Goal: Task Accomplishment & Management: Use online tool/utility

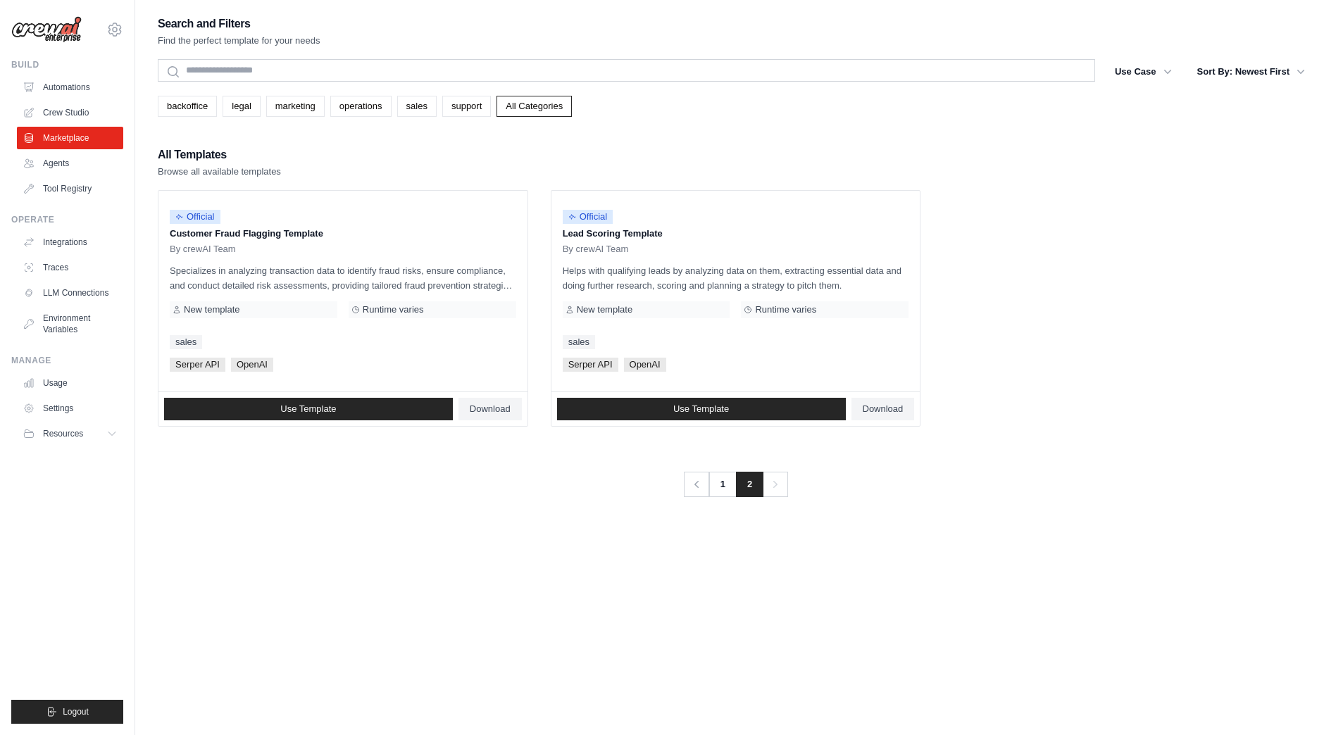
click at [55, 151] on ul "Automations Crew Studio Marketplace Agents Tool Registry" at bounding box center [70, 138] width 106 height 124
click at [60, 157] on link "Agents" at bounding box center [71, 163] width 106 height 23
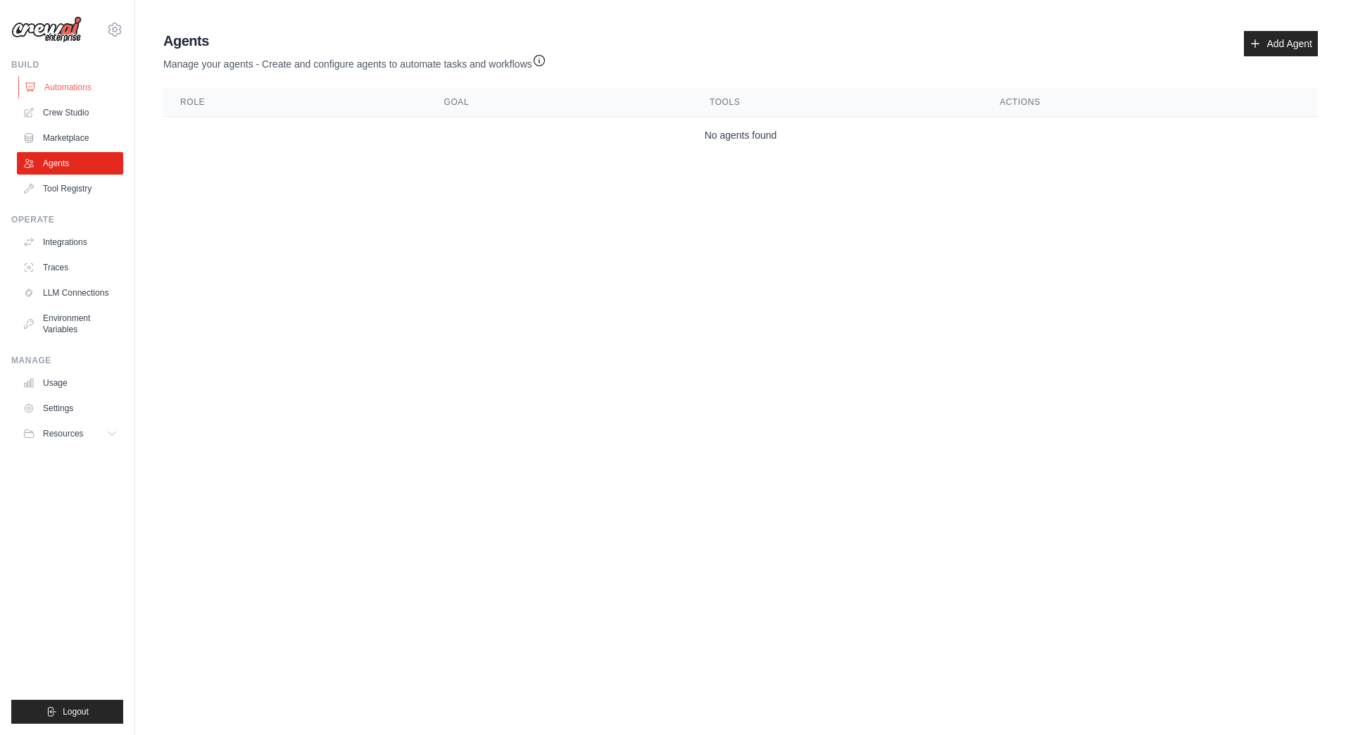
click at [82, 86] on link "Automations" at bounding box center [71, 87] width 106 height 23
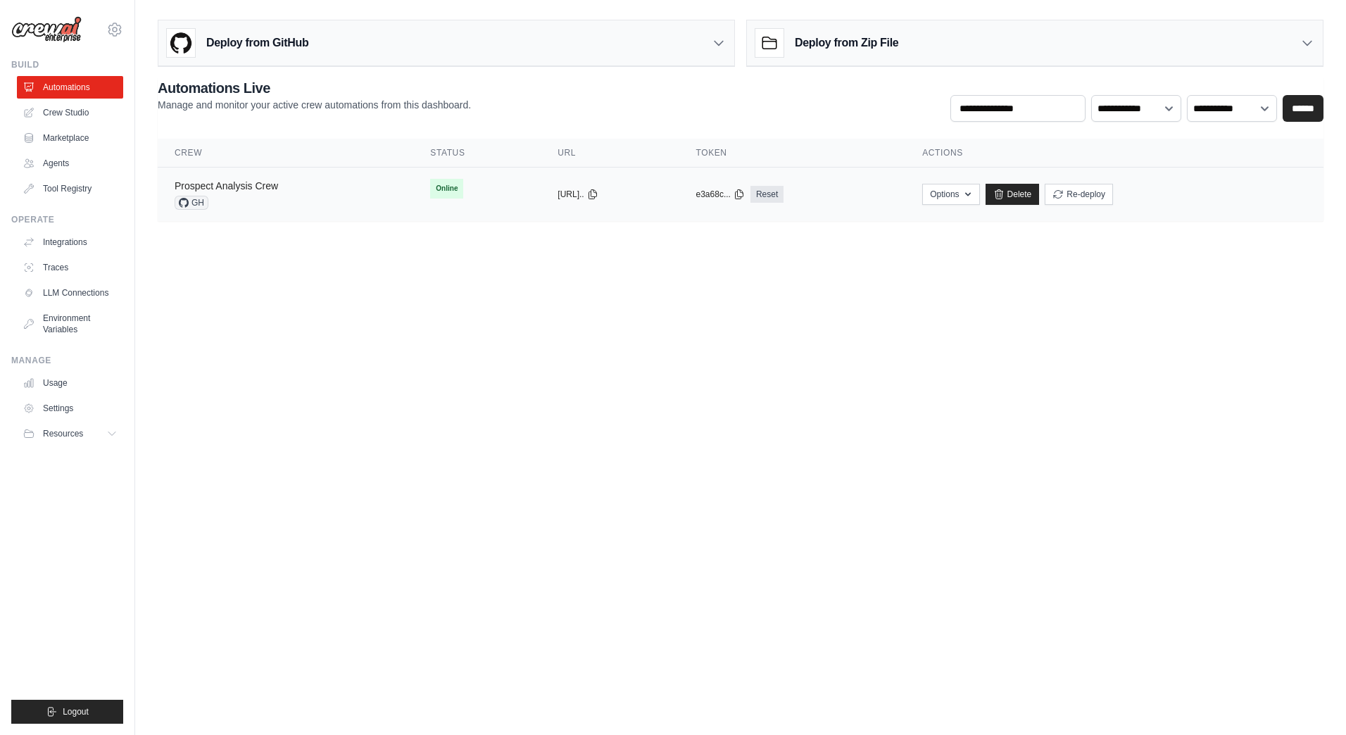
click at [231, 191] on link "Prospect Analysis Crew" at bounding box center [227, 185] width 104 height 11
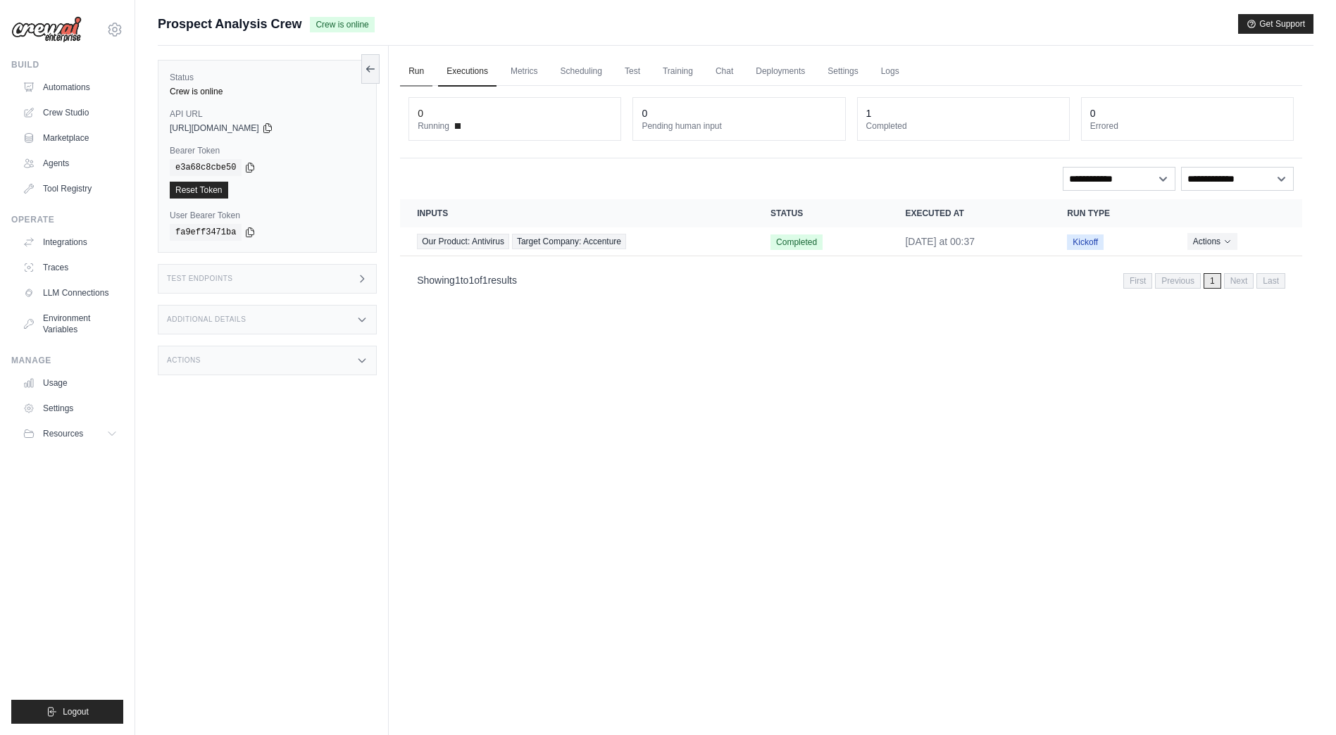
click at [422, 75] on link "Run" at bounding box center [416, 72] width 32 height 30
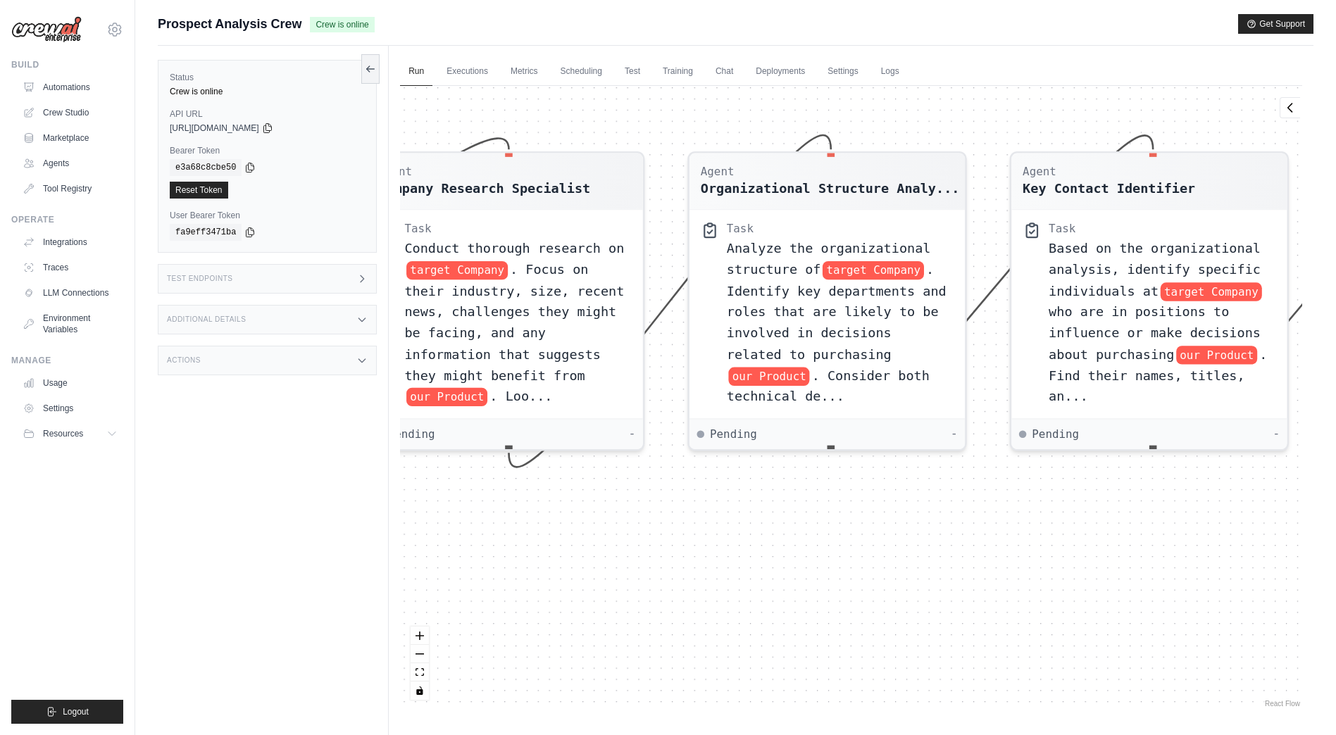
drag, startPoint x: 708, startPoint y: 521, endPoint x: 525, endPoint y: 576, distance: 191.1
click at [526, 576] on div "Agent Company Research Specialist Task Conduct thorough research on target Comp…" at bounding box center [851, 398] width 902 height 625
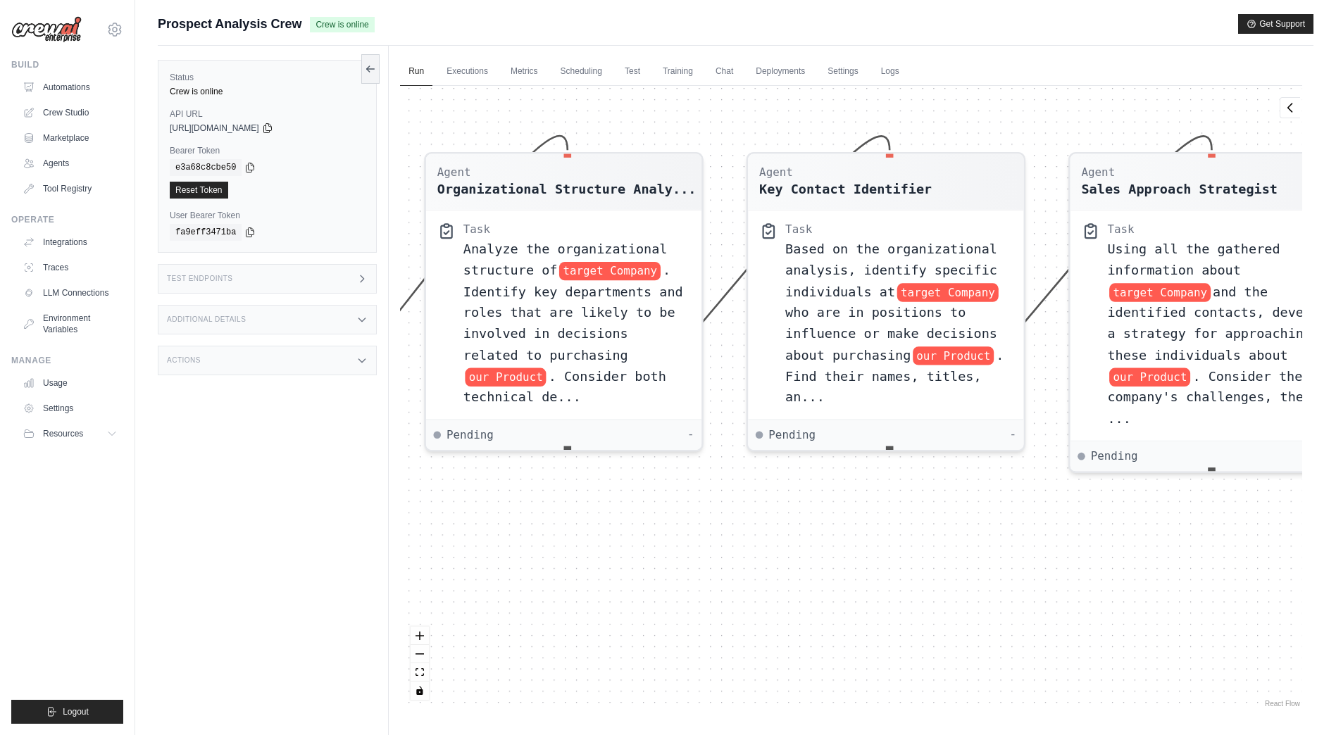
drag, startPoint x: 805, startPoint y: 501, endPoint x: 680, endPoint y: 502, distance: 124.6
click at [680, 502] on div "Agent Company Research Specialist Task Conduct thorough research on target Comp…" at bounding box center [851, 398] width 902 height 625
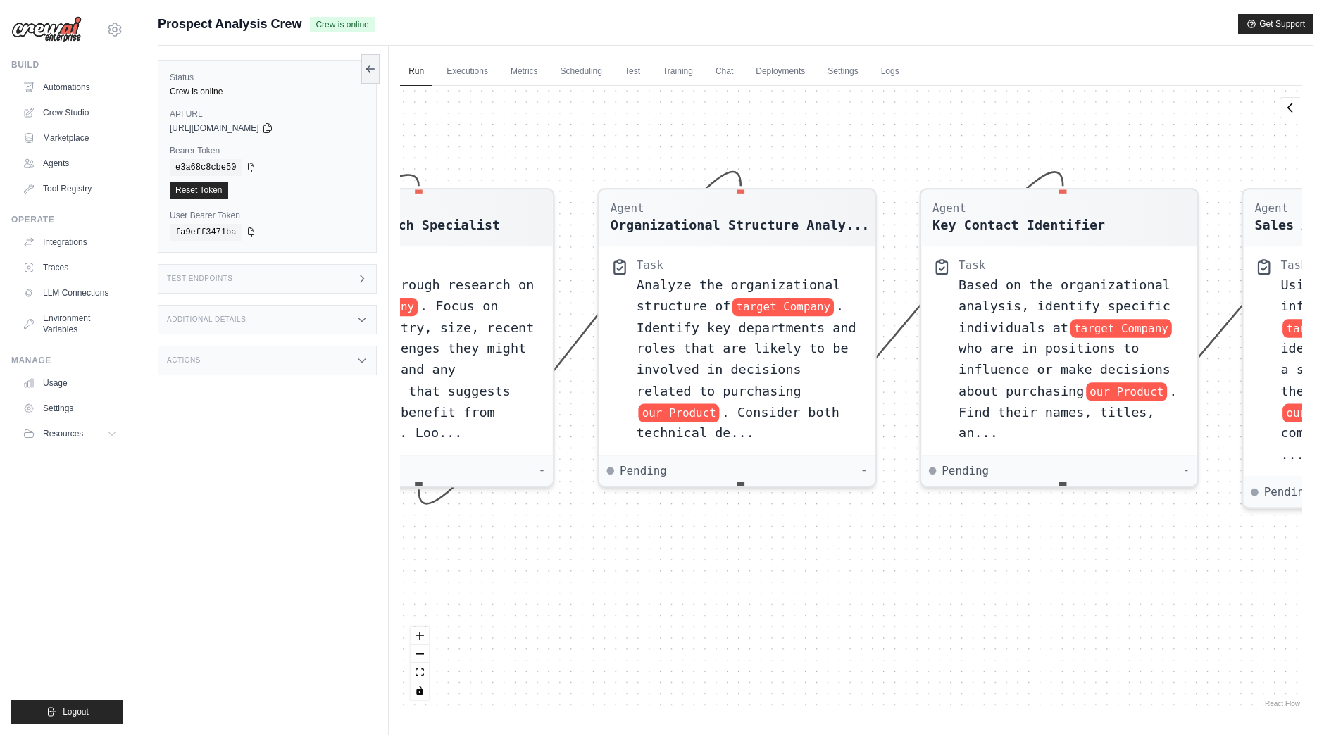
drag, startPoint x: 815, startPoint y: 534, endPoint x: 916, endPoint y: 539, distance: 101.5
click at [916, 539] on div "Agent Company Research Specialist Task Conduct thorough research on target Comp…" at bounding box center [851, 398] width 902 height 625
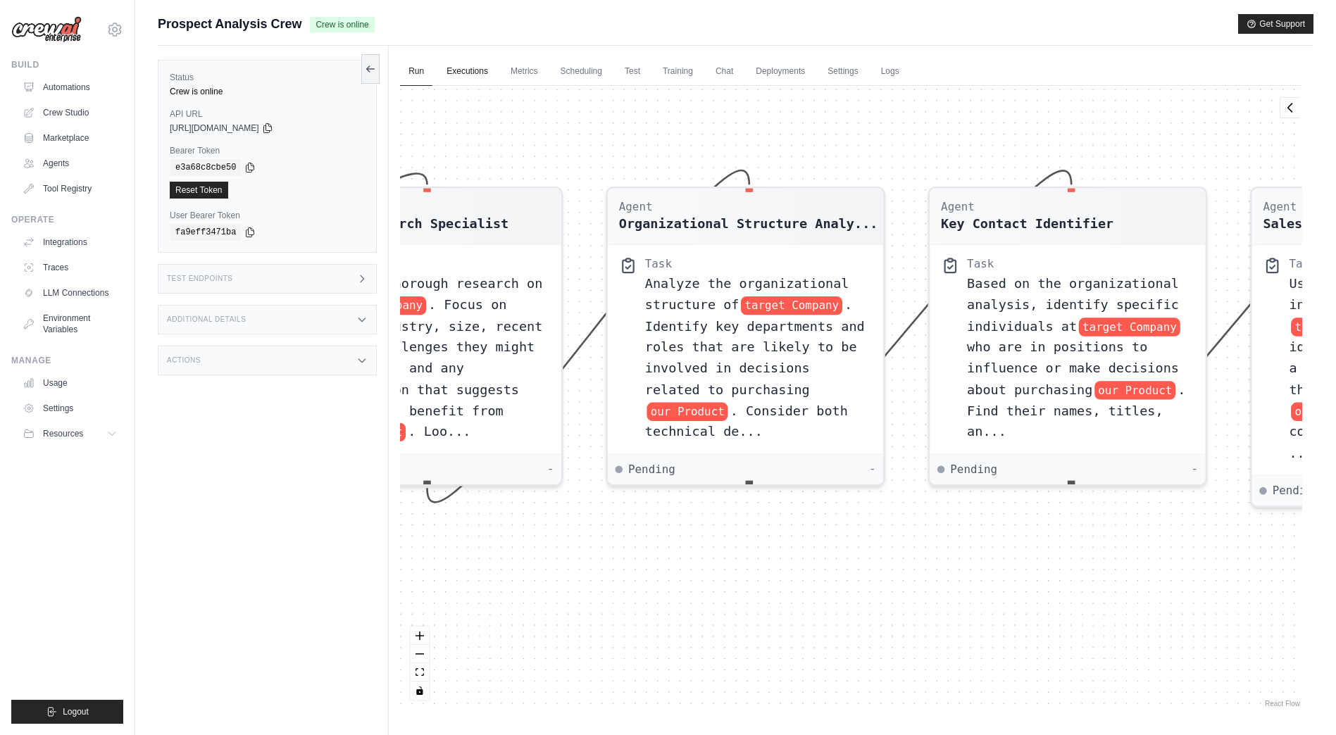
click at [481, 80] on link "Executions" at bounding box center [467, 72] width 58 height 30
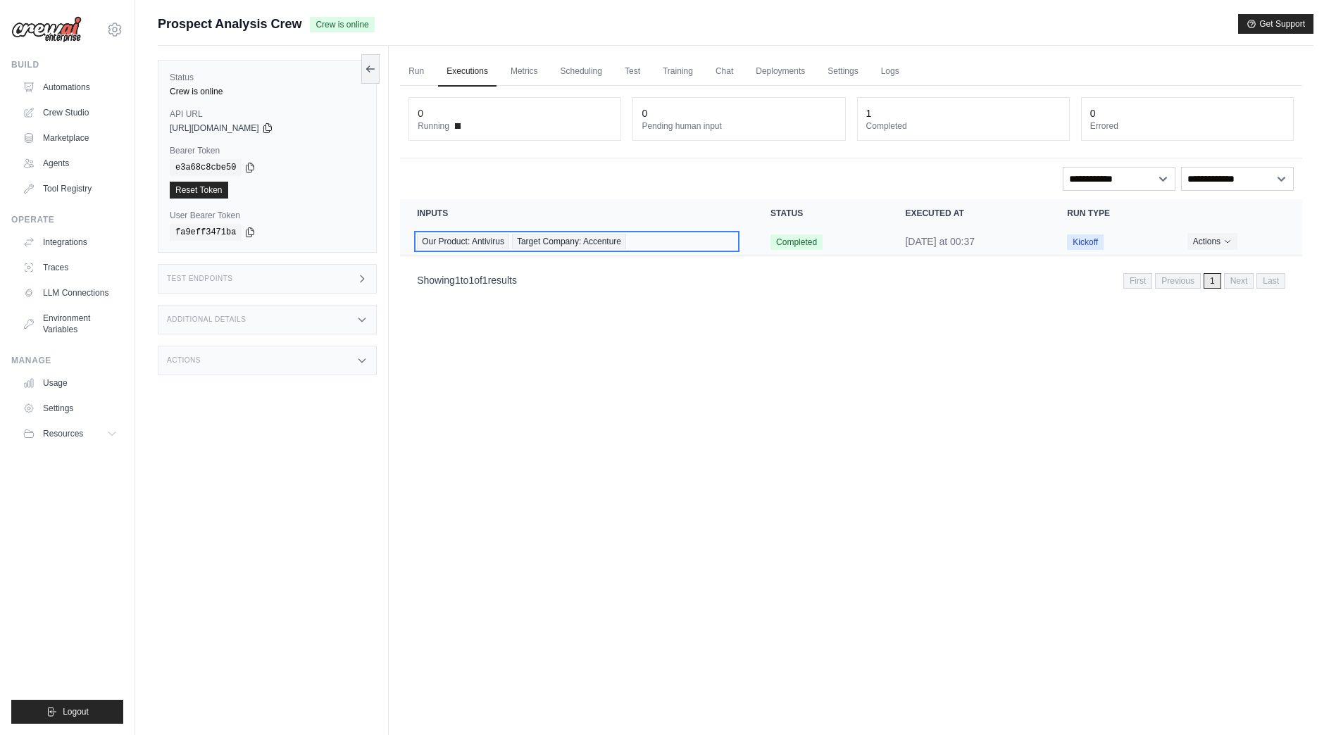
click at [522, 234] on span "Target Company: Accenture" at bounding box center [569, 241] width 114 height 15
click at [738, 242] on td "Our Product: Antivirus Target Company: Accenture" at bounding box center [576, 241] width 353 height 29
click at [461, 251] on td "Our Product: Antivirus Target Company: Accenture" at bounding box center [576, 241] width 353 height 29
click at [457, 244] on span "Our Product: Antivirus" at bounding box center [463, 241] width 92 height 15
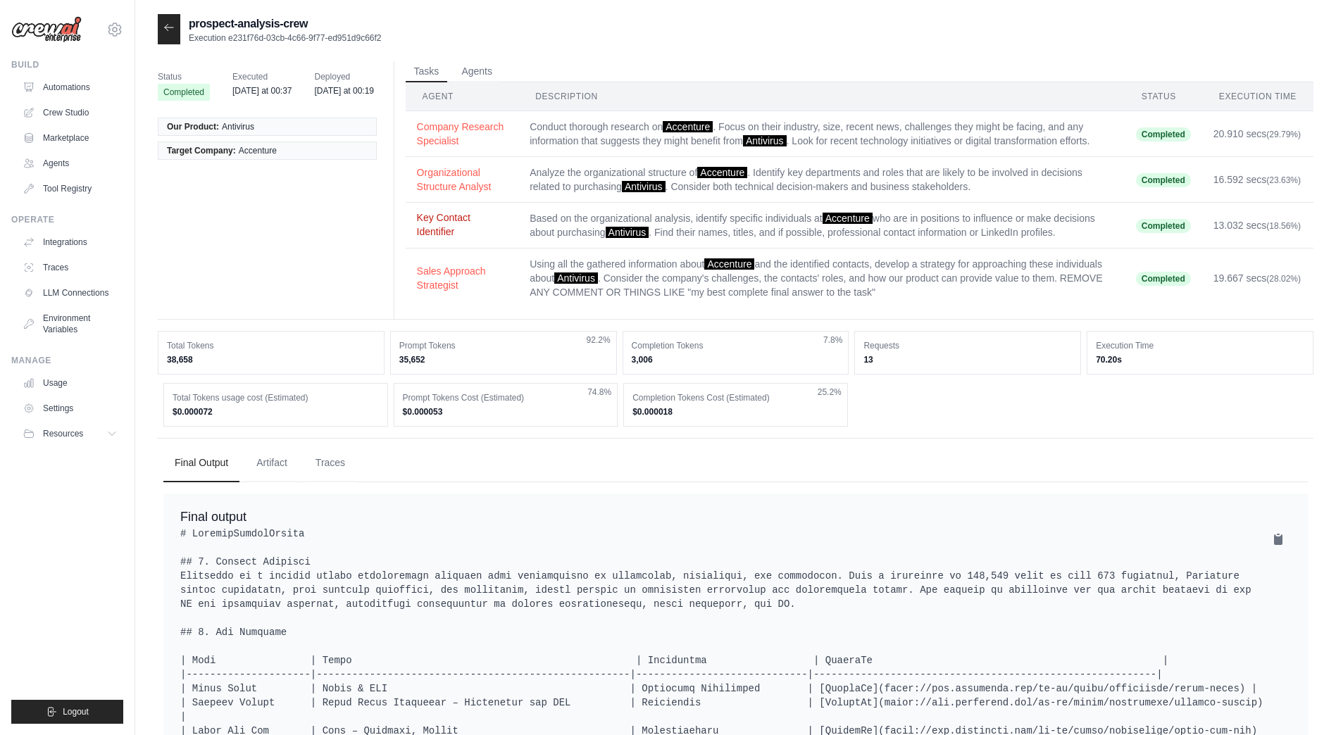
click at [465, 232] on button "Key Contact Identifier" at bounding box center [462, 225] width 91 height 28
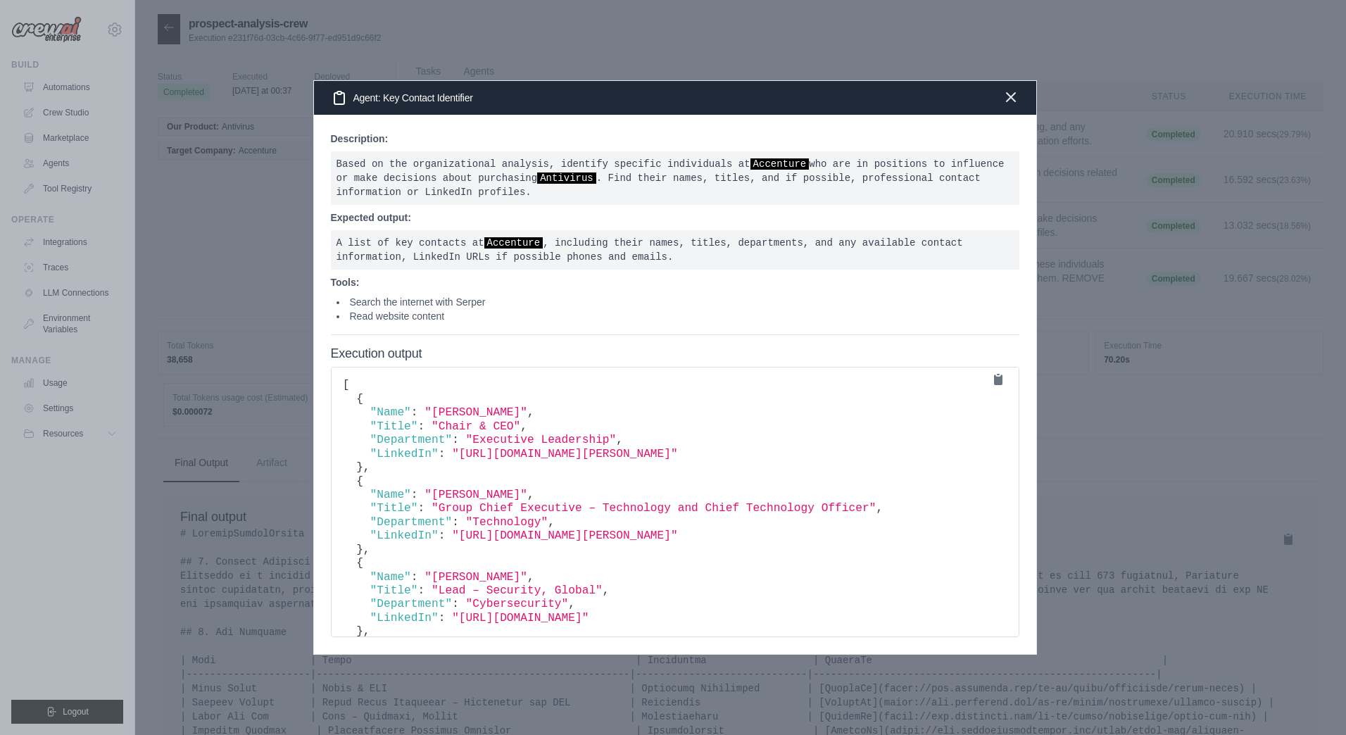
click at [1016, 101] on icon "button" at bounding box center [1011, 97] width 17 height 17
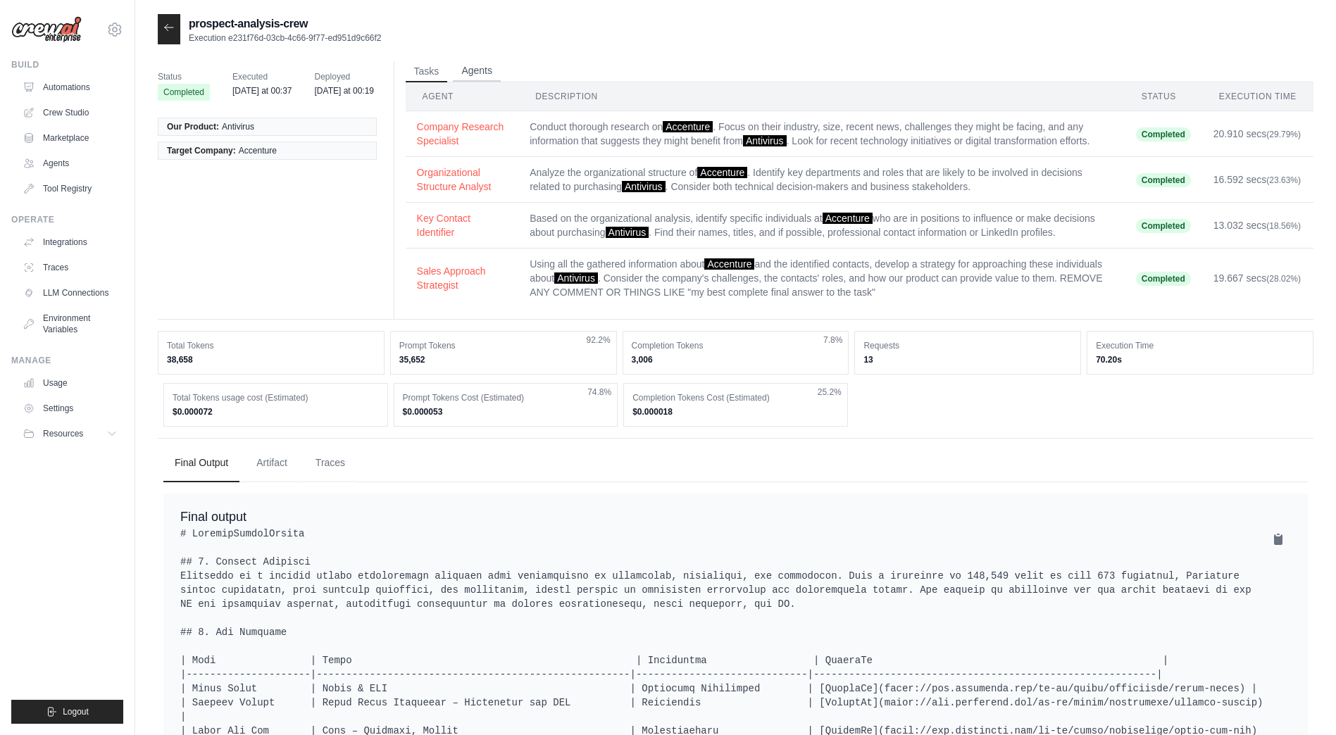
click at [494, 70] on button "Agents" at bounding box center [477, 71] width 48 height 21
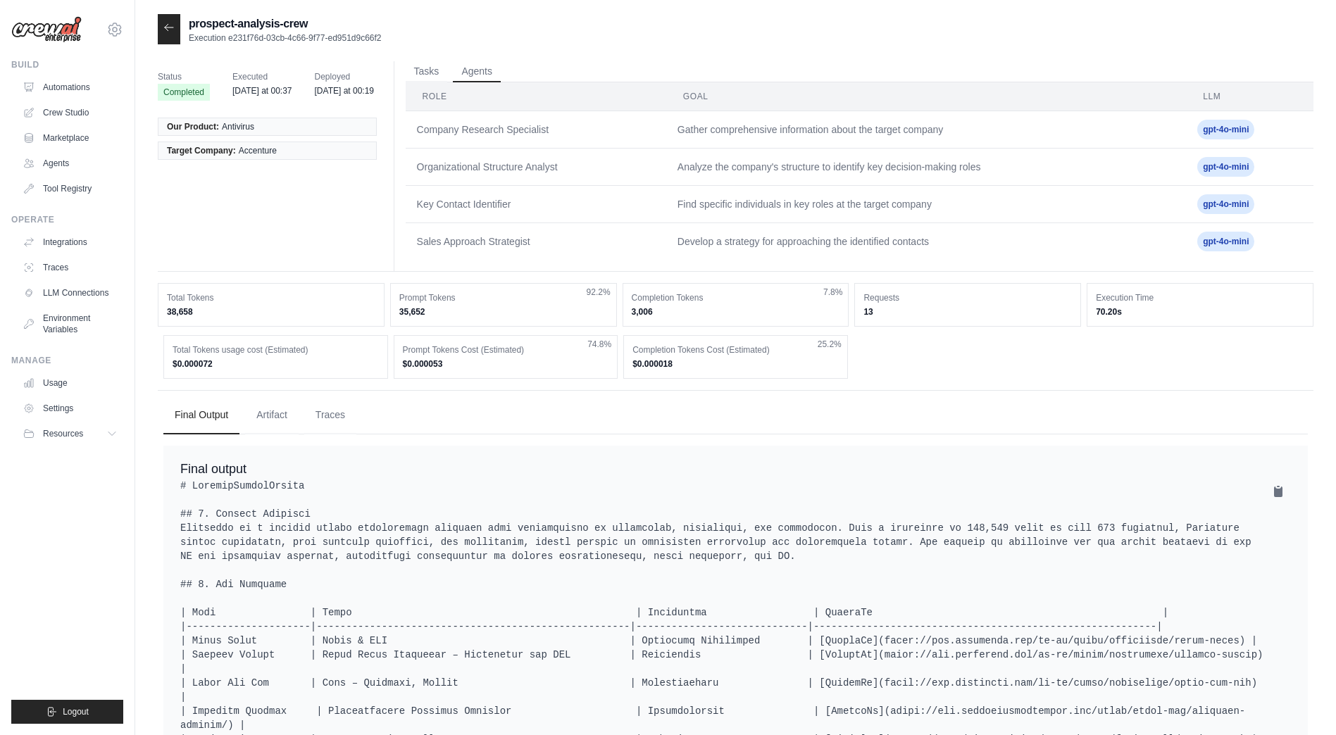
click at [173, 30] on icon at bounding box center [168, 27] width 11 height 11
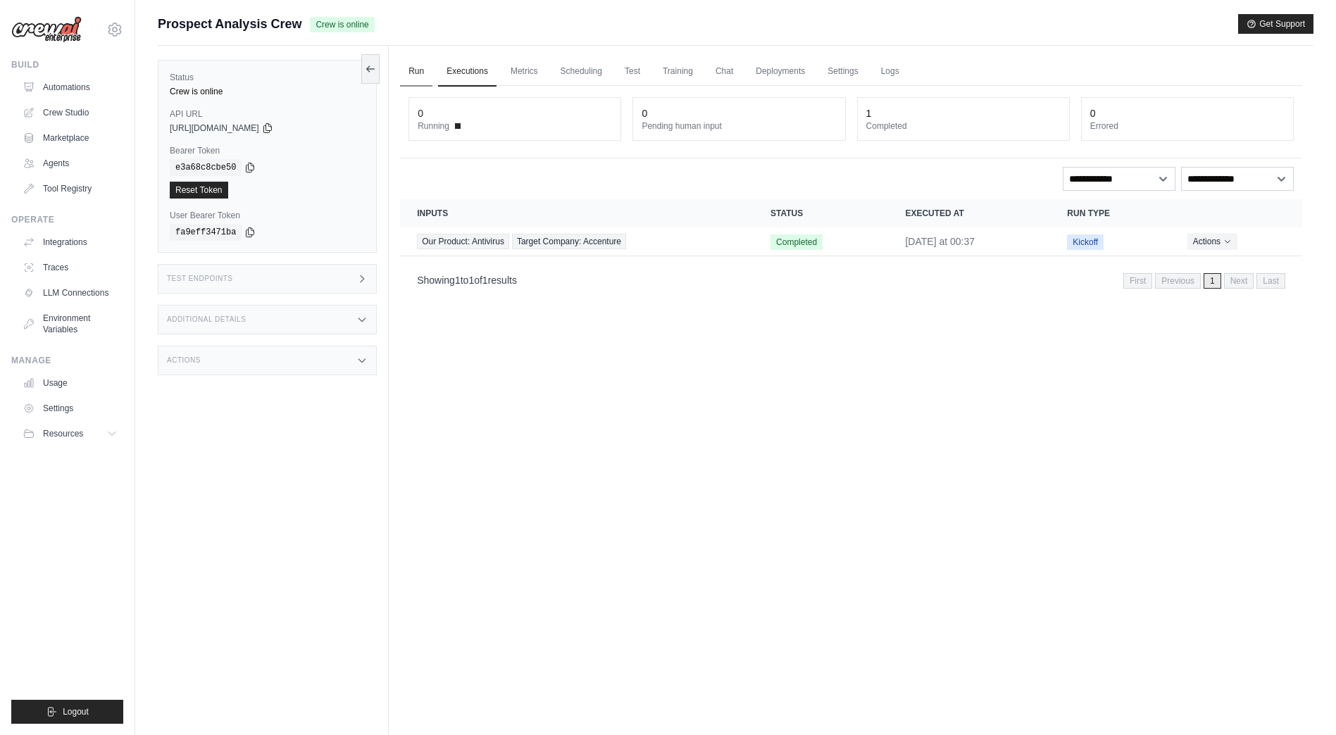
drag, startPoint x: 425, startPoint y: 75, endPoint x: 415, endPoint y: 75, distance: 10.6
click at [425, 75] on link "Run" at bounding box center [416, 72] width 32 height 30
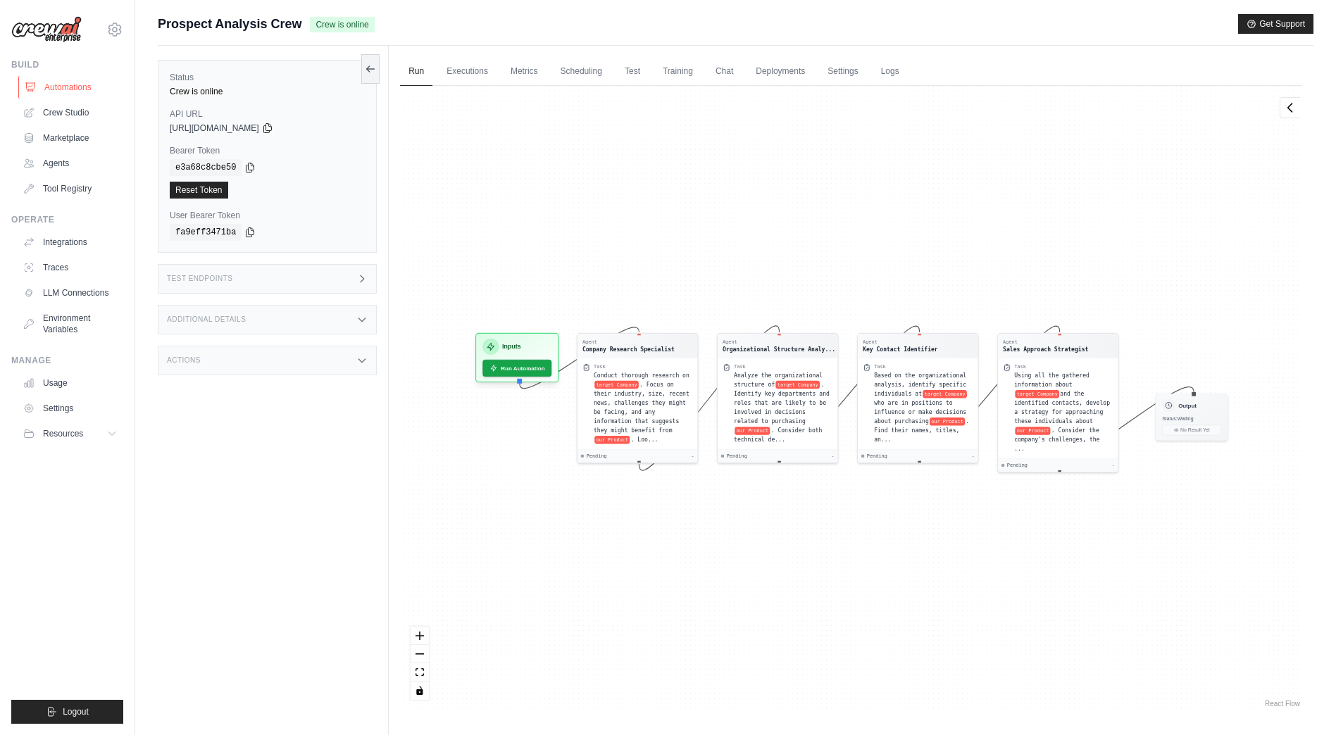
click at [76, 93] on link "Automations" at bounding box center [71, 87] width 106 height 23
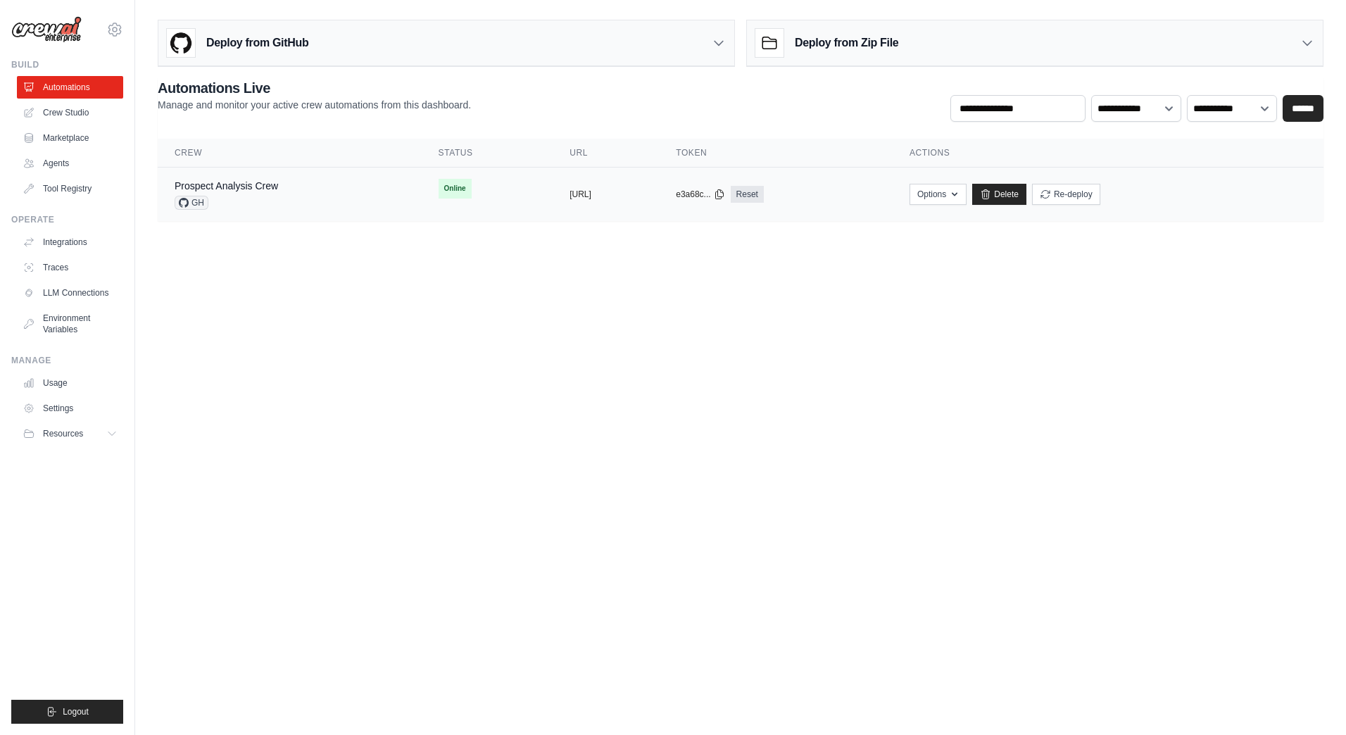
click at [330, 181] on div "Prospect Analysis Crew GH" at bounding box center [290, 194] width 230 height 31
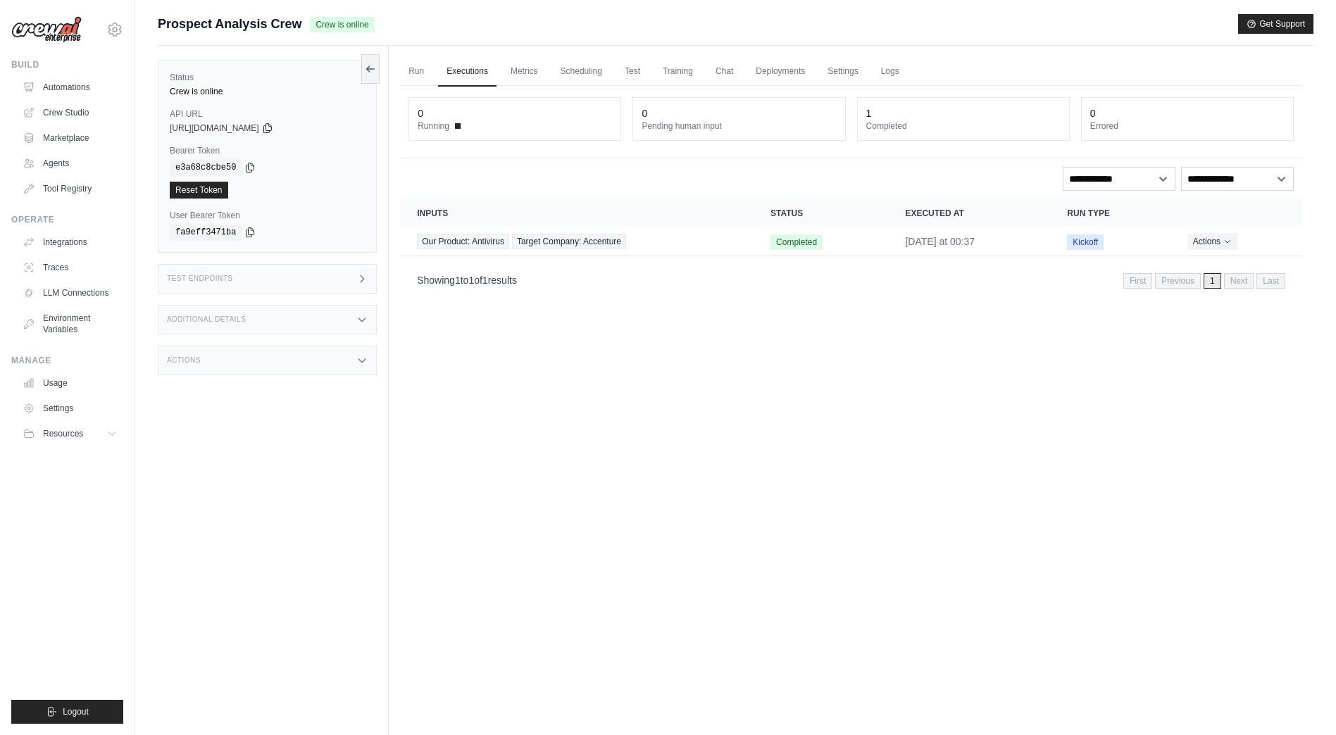
click at [422, 82] on link "Run" at bounding box center [416, 72] width 32 height 30
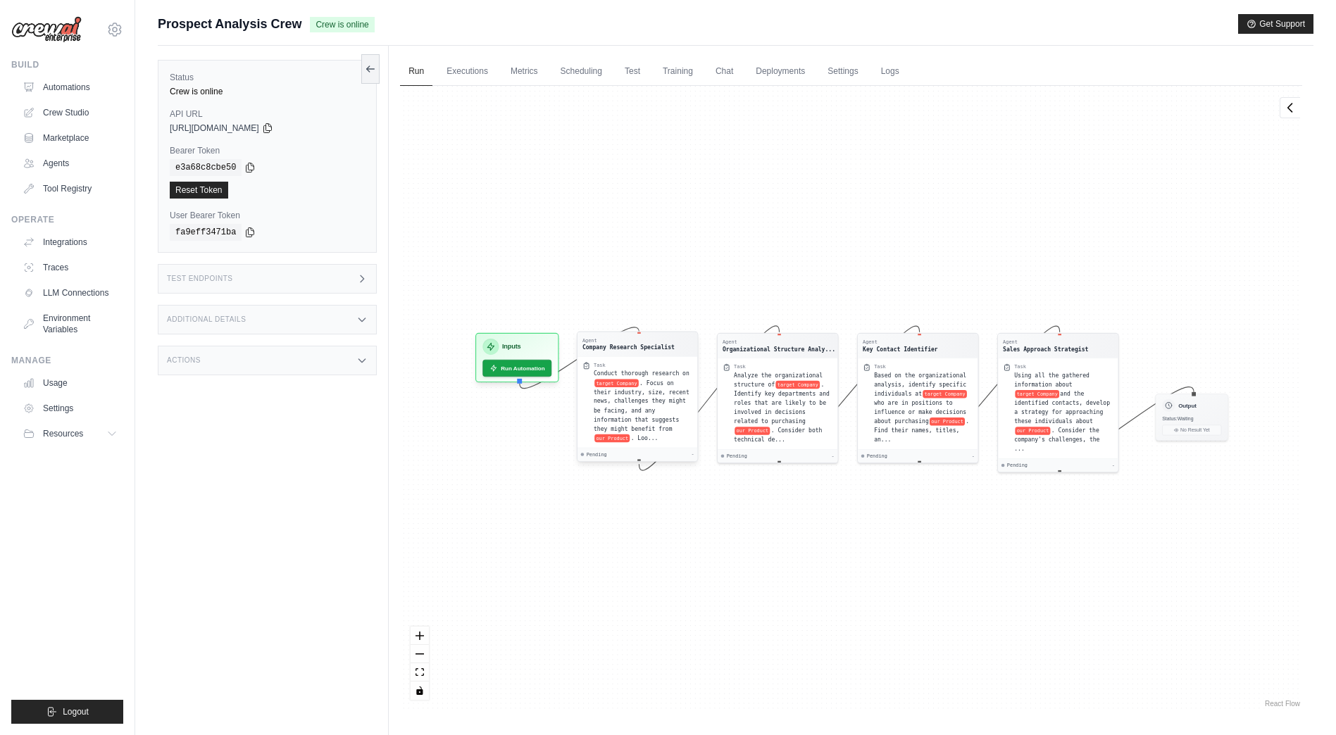
click at [665, 420] on span ". Focus on their industry, size, recent news, challenges they might be facing, …" at bounding box center [642, 406] width 96 height 53
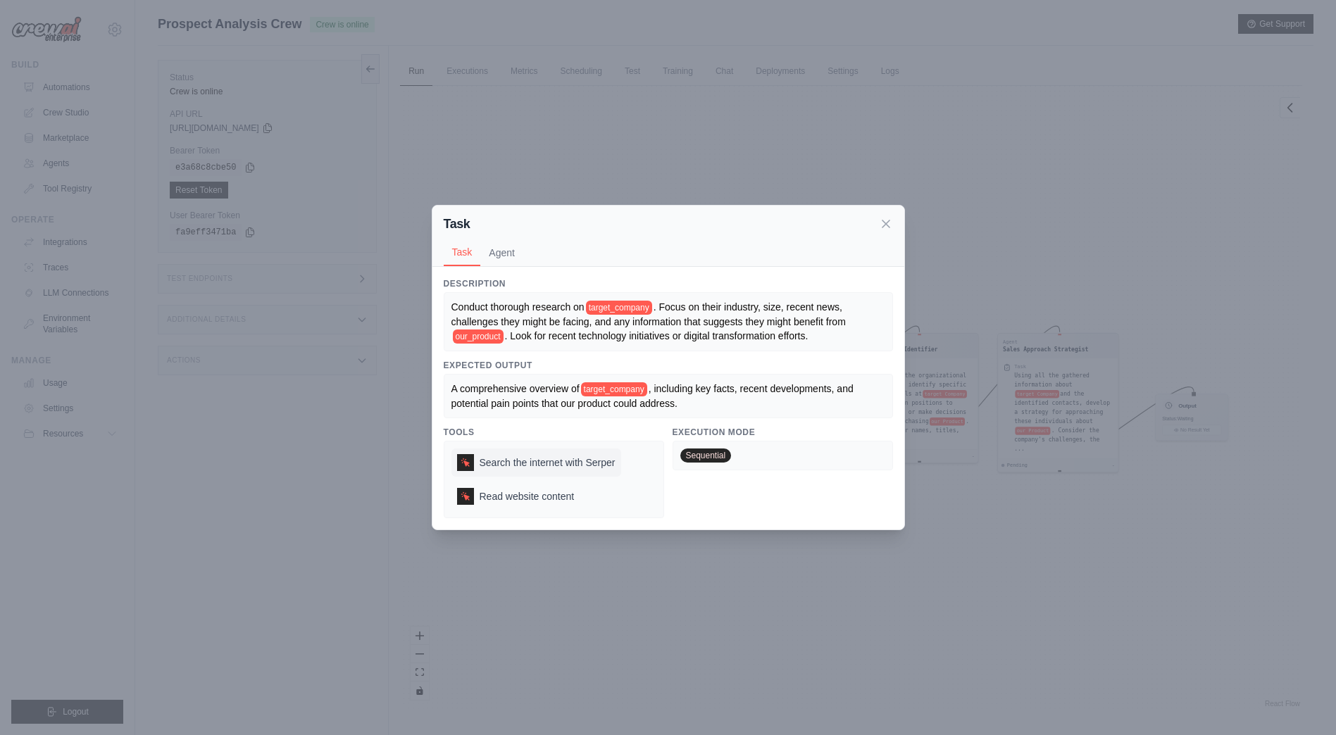
click at [518, 462] on span "Search the internet with Serper" at bounding box center [548, 463] width 136 height 14
drag, startPoint x: 891, startPoint y: 226, endPoint x: 882, endPoint y: 227, distance: 8.6
click at [887, 227] on icon at bounding box center [886, 224] width 14 height 14
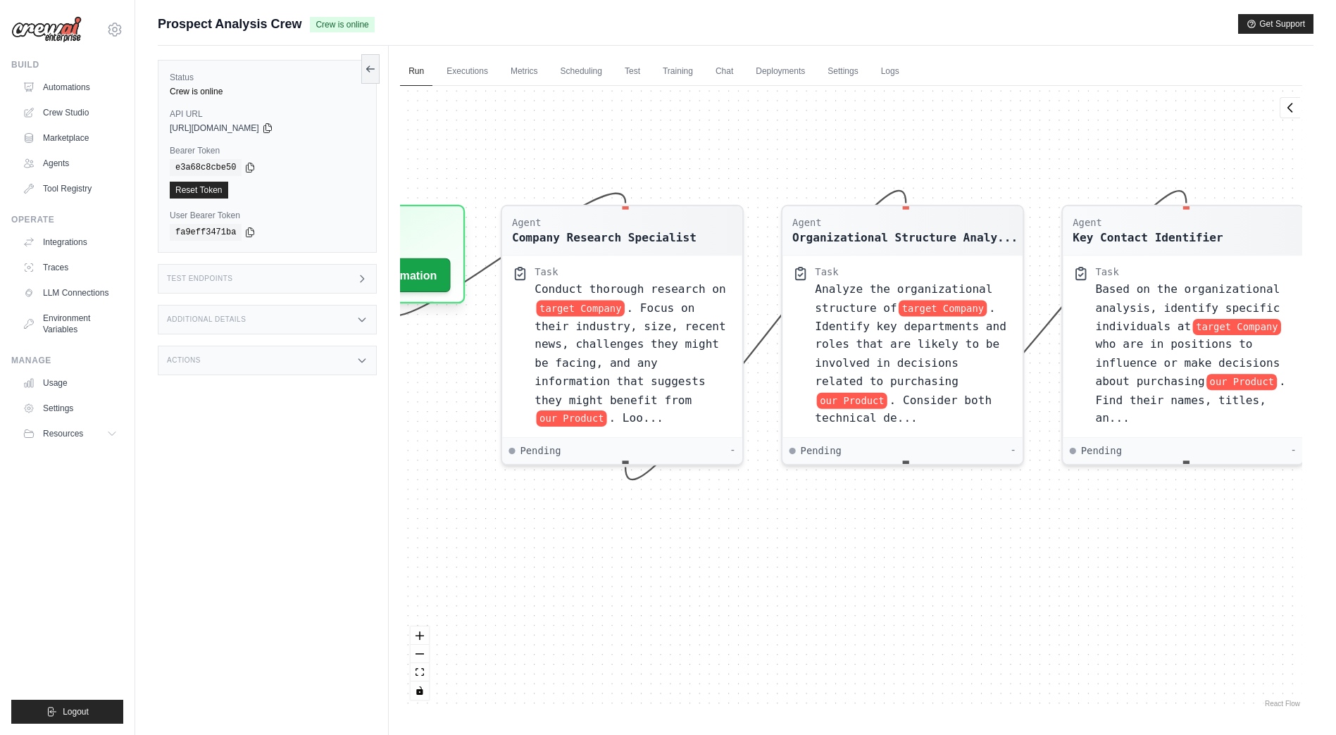
drag, startPoint x: 743, startPoint y: 488, endPoint x: 688, endPoint y: 651, distance: 171.7
click at [688, 651] on div "Agent Company Research Specialist Task Conduct thorough research on target Comp…" at bounding box center [851, 398] width 902 height 625
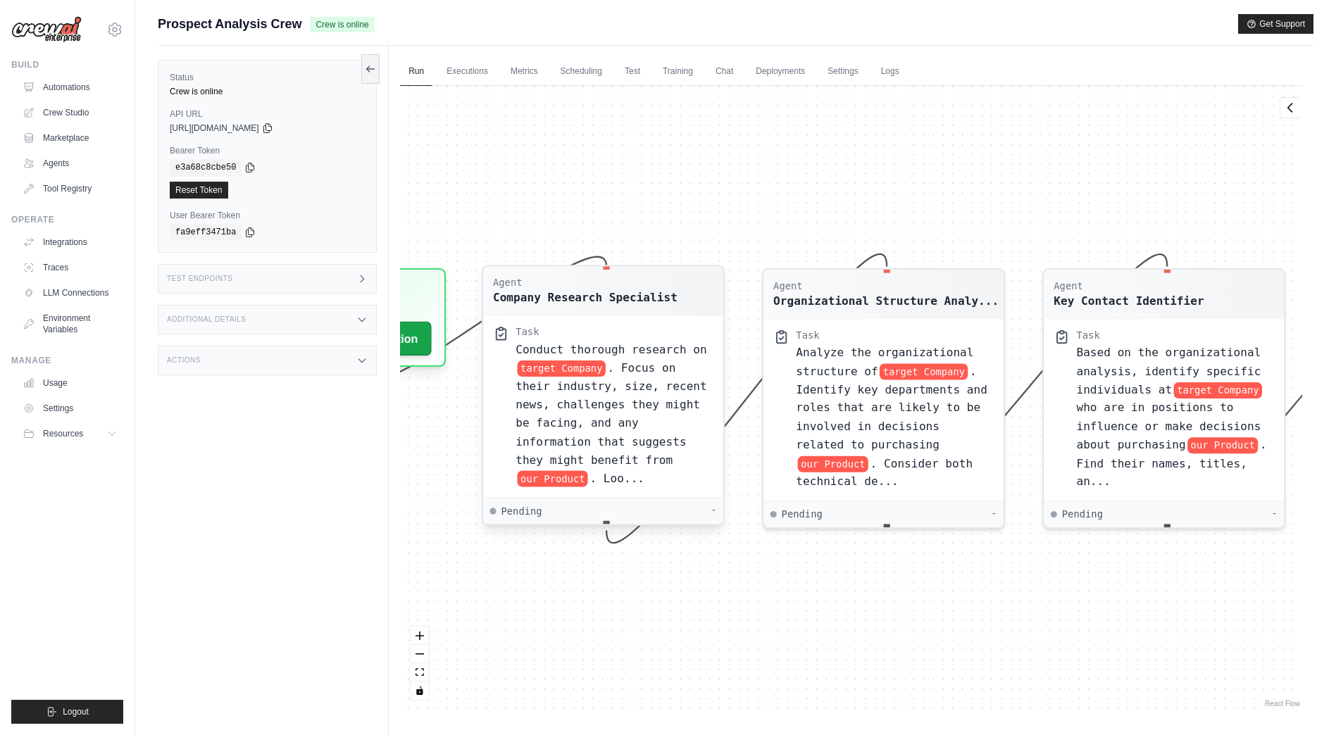
click at [664, 526] on div "Agent Company Research Specialist Task Conduct thorough research on target Comp…" at bounding box center [603, 398] width 243 height 261
click at [667, 517] on div "Pending -" at bounding box center [603, 511] width 227 height 13
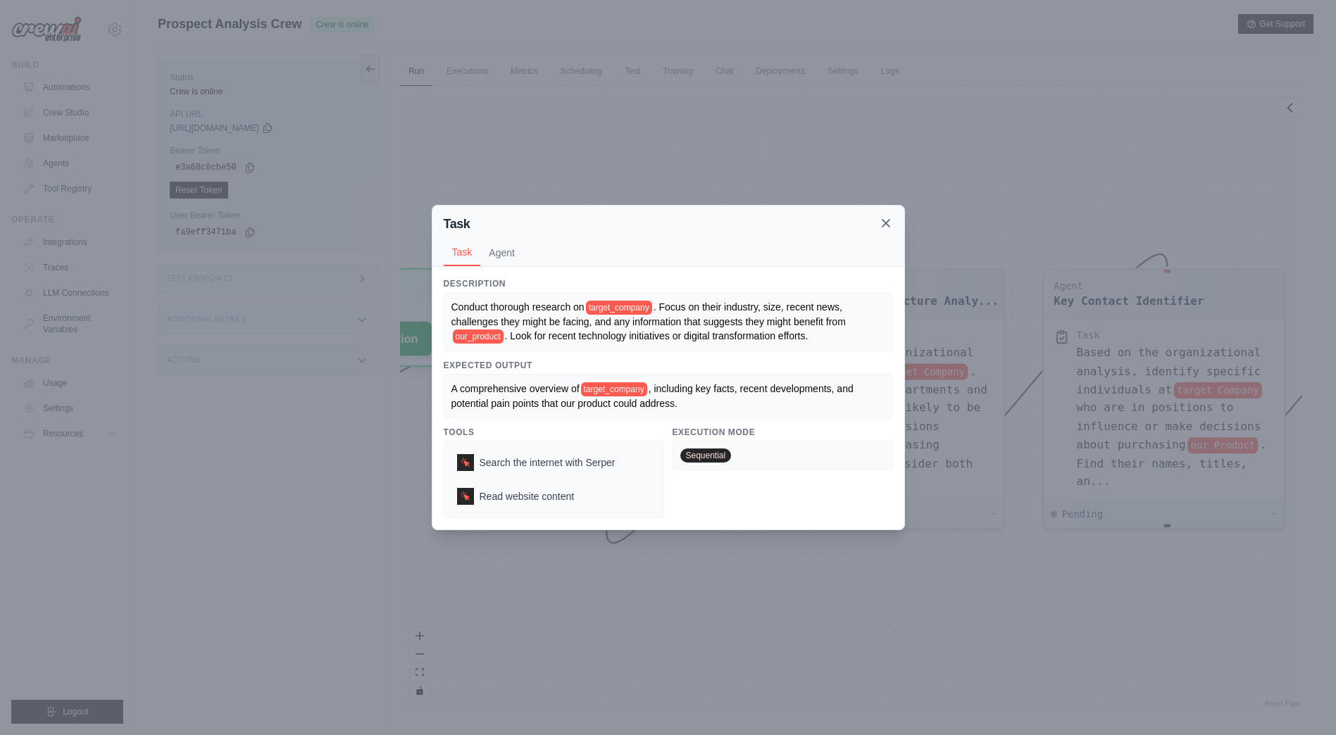
click at [884, 216] on icon at bounding box center [886, 223] width 14 height 14
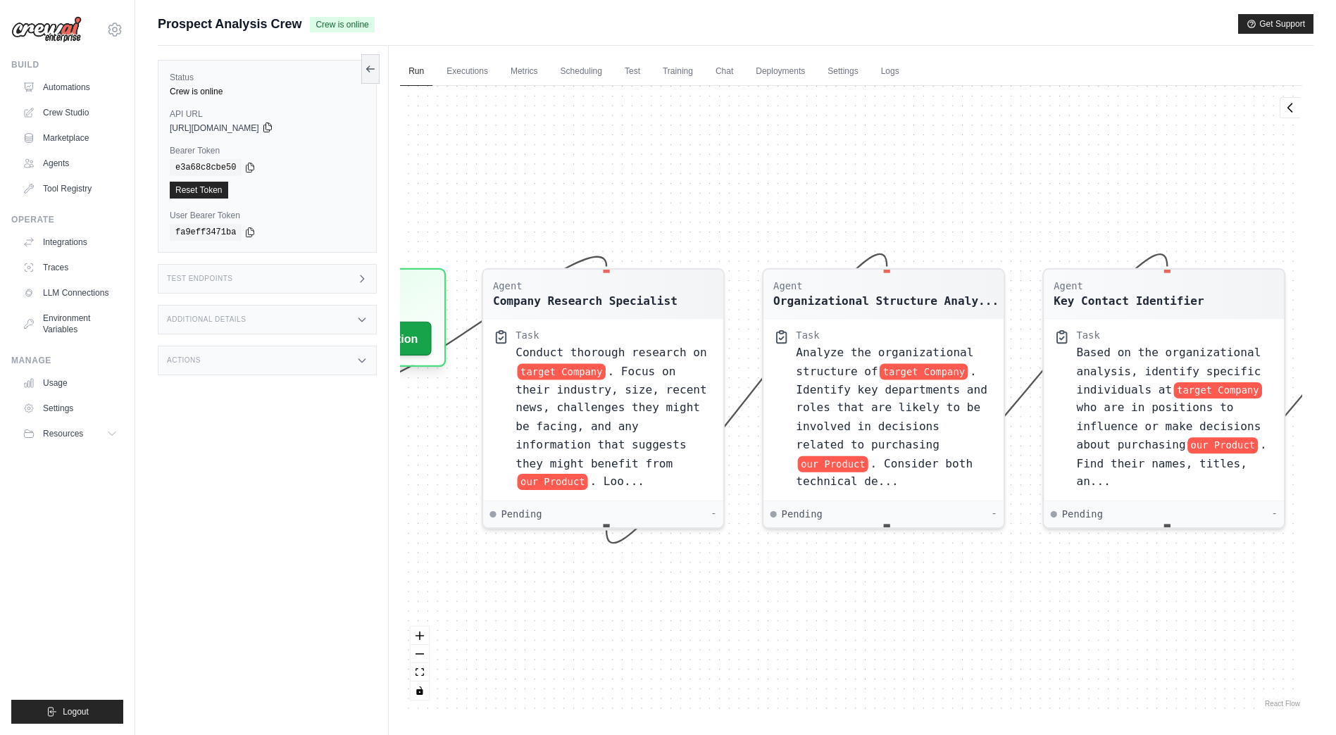
click at [271, 125] on icon at bounding box center [267, 127] width 8 height 9
click at [606, 182] on div "Agent Company Research Specialist Task Conduct thorough research on target Comp…" at bounding box center [851, 398] width 902 height 625
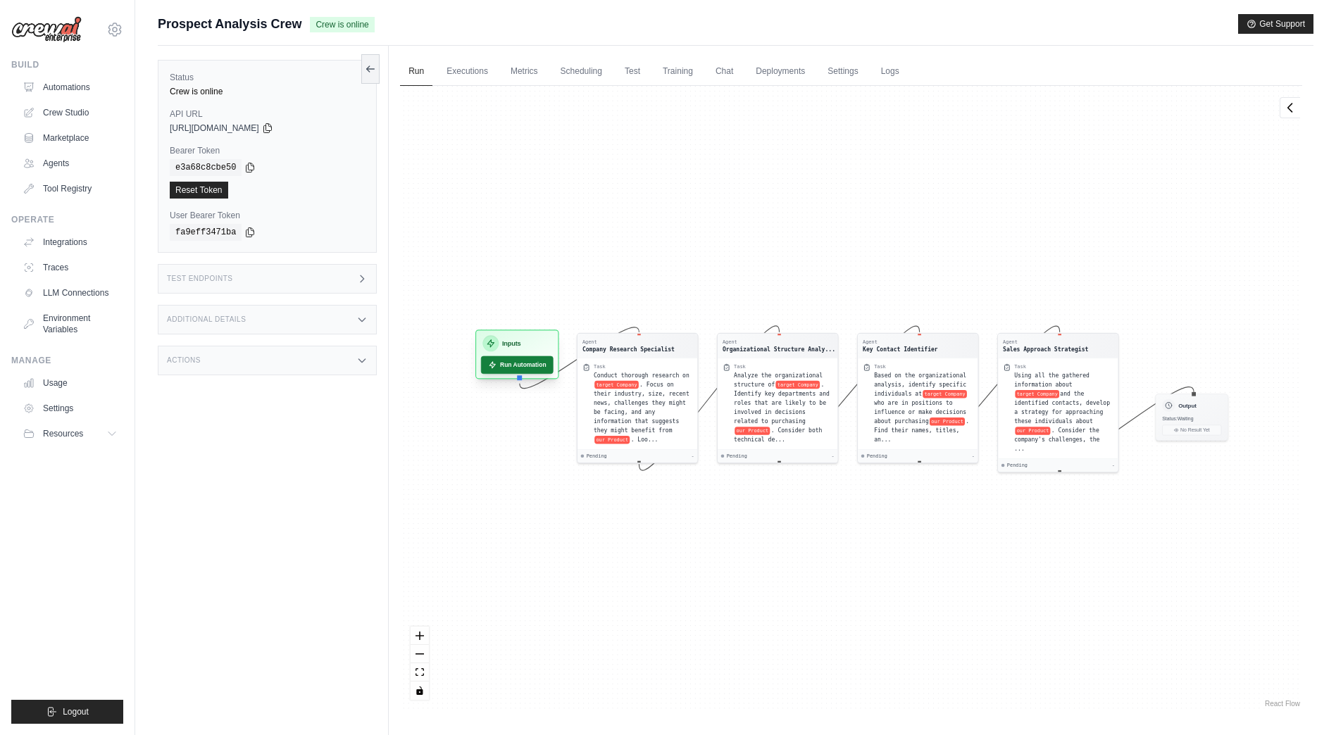
click at [512, 365] on button "Run Automation" at bounding box center [517, 365] width 73 height 18
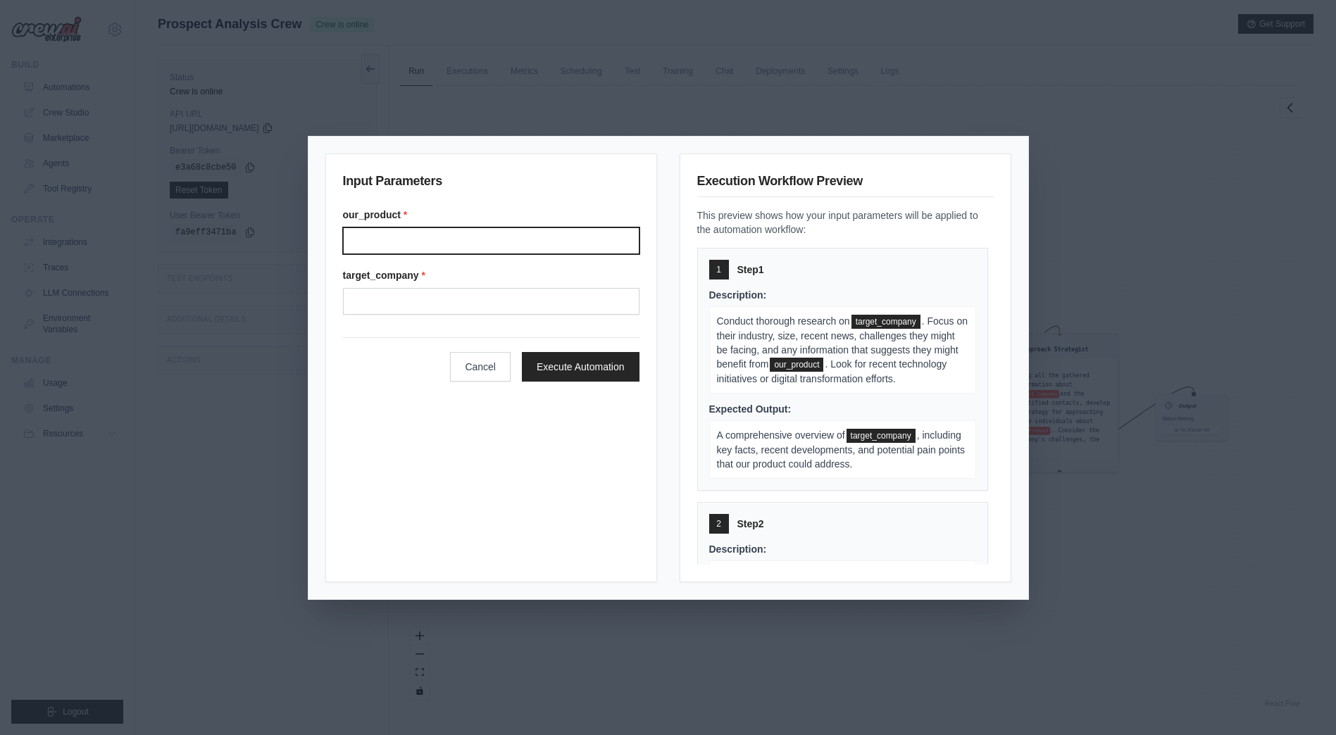
click at [531, 230] on input "Our product" at bounding box center [491, 240] width 296 height 27
type input "*"
type input "*******"
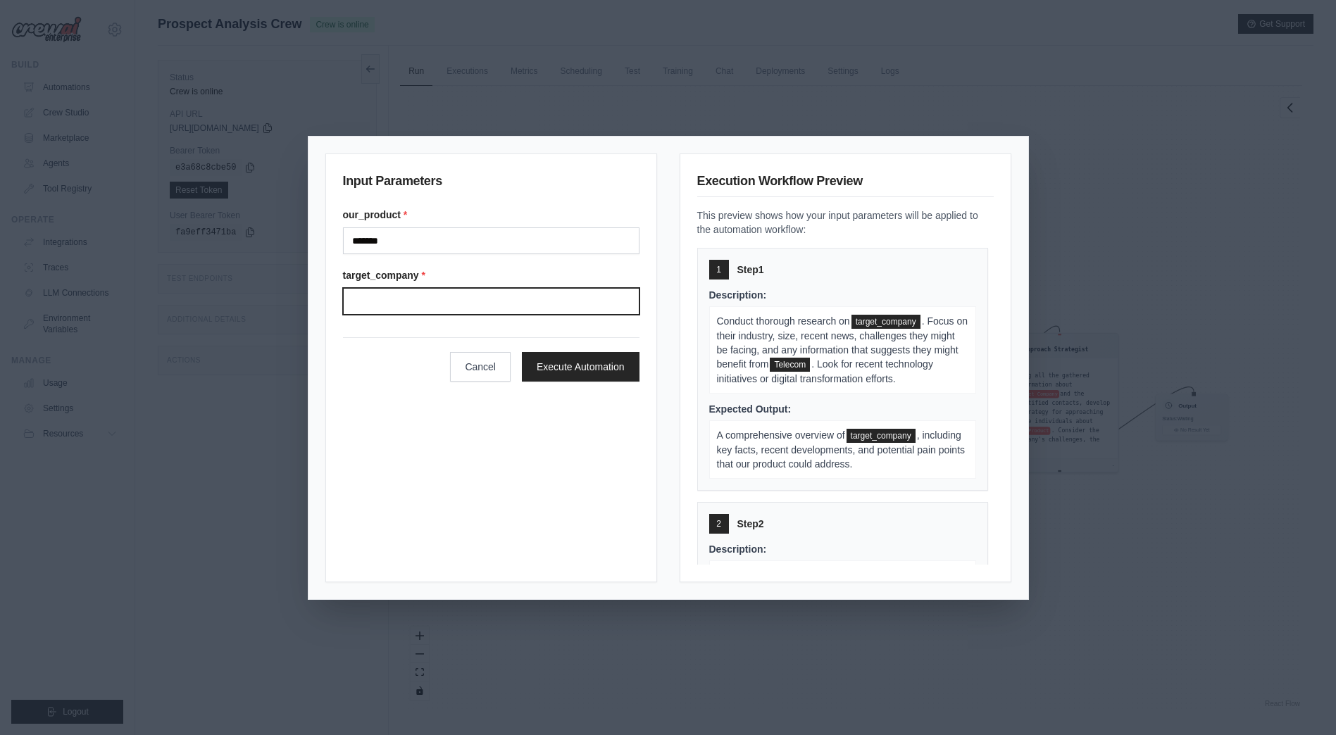
click at [498, 294] on input "Target company" at bounding box center [491, 301] width 296 height 27
type input "*******"
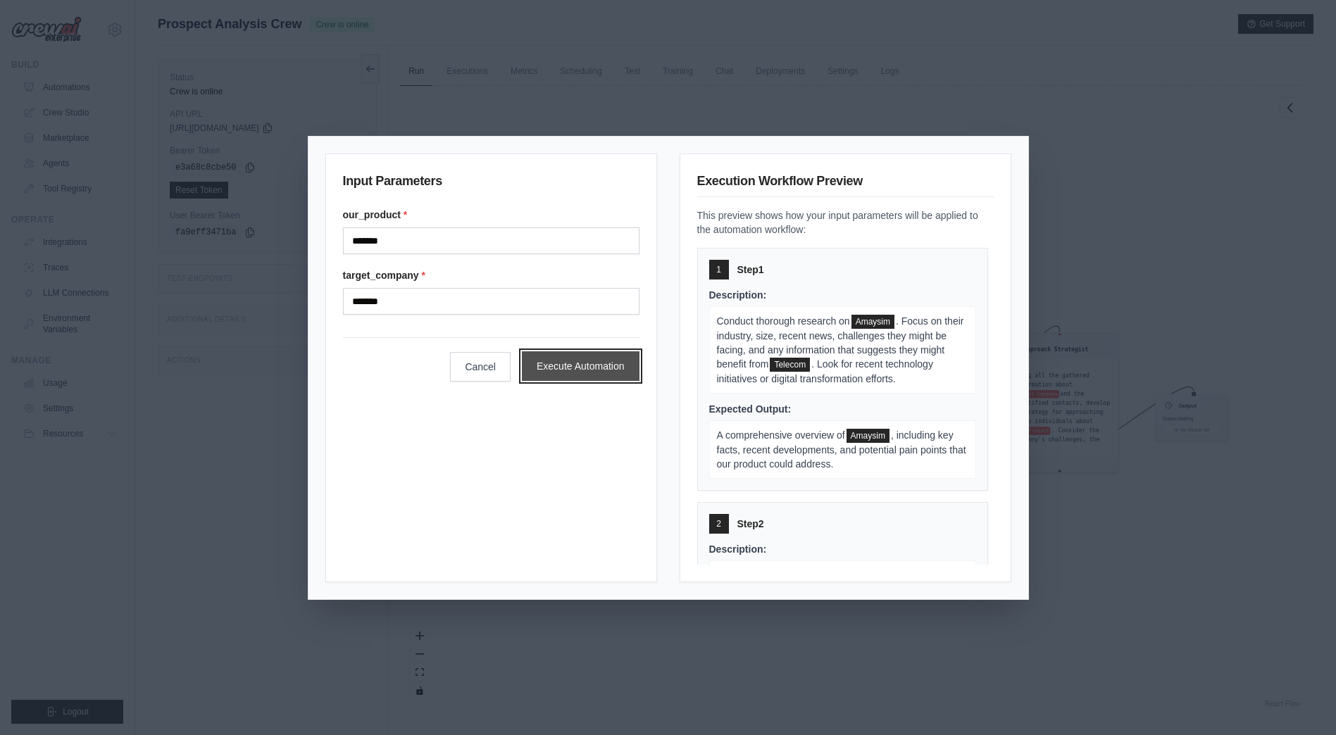
click at [596, 356] on button "Execute Automation" at bounding box center [581, 366] width 118 height 30
